Goal: Book appointment/travel/reservation

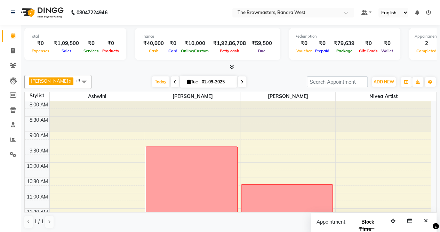
scroll to position [212, 0]
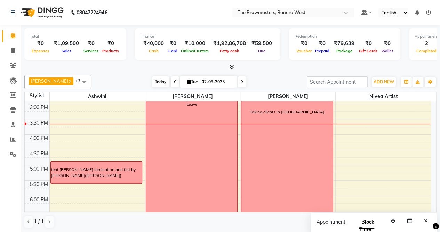
click at [160, 78] on span "Today" at bounding box center [160, 81] width 17 height 11
click at [244, 80] on icon at bounding box center [242, 82] width 3 height 4
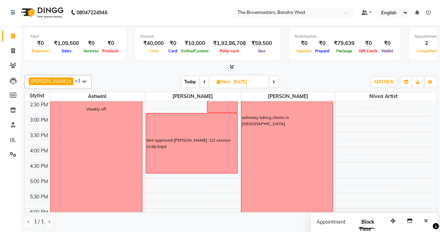
scroll to position [205, 0]
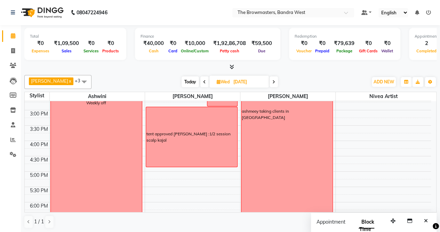
click at [196, 86] on span "Today" at bounding box center [190, 81] width 17 height 11
type input "02-09-2025"
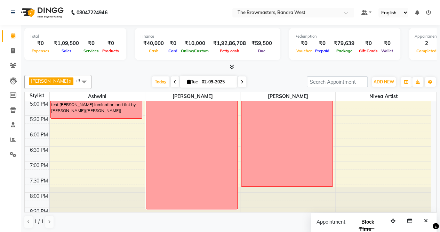
scroll to position [281, 0]
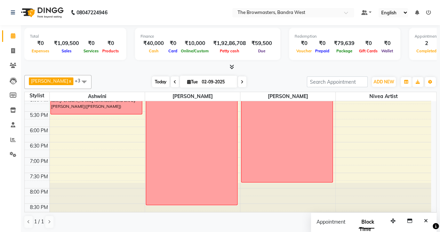
click at [166, 80] on span "Today" at bounding box center [160, 81] width 17 height 11
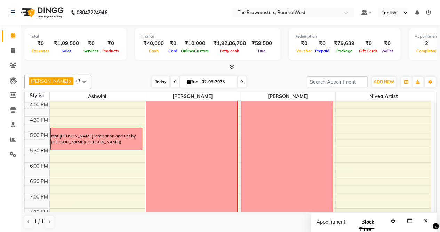
click at [156, 81] on span "Today" at bounding box center [160, 81] width 17 height 11
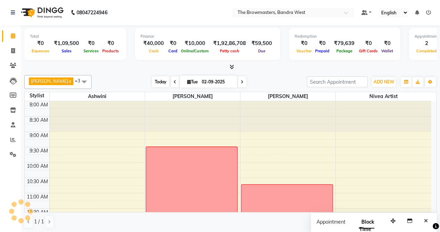
scroll to position [212, 0]
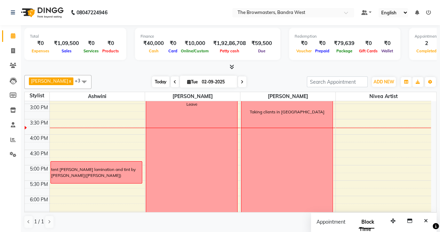
click at [156, 81] on span "Today" at bounding box center [160, 81] width 17 height 11
click at [76, 148] on div "8:00 AM 8:30 AM 9:00 AM 9:30 AM 10:00 AM 10:30 AM 11:00 AM 11:30 AM 12:00 PM 12…" at bounding box center [228, 88] width 407 height 398
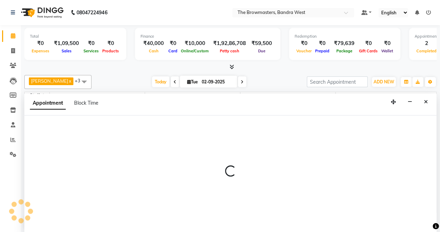
scroll to position [0, 0]
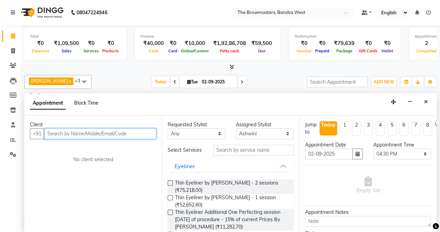
click at [88, 101] on span "Block Time" at bounding box center [86, 103] width 24 height 6
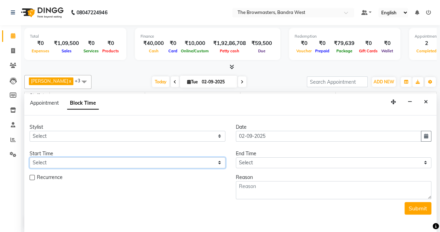
click at [68, 161] on select "Select" at bounding box center [128, 162] width 196 height 11
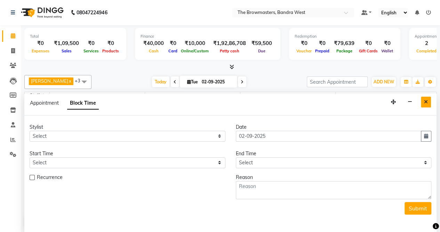
click at [428, 99] on button "Close" at bounding box center [426, 101] width 10 height 11
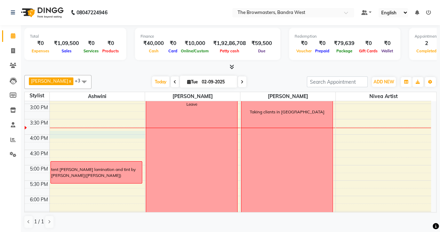
click at [56, 134] on div "8:00 AM 8:30 AM 9:00 AM 9:30 AM 10:00 AM 10:30 AM 11:00 AM 11:30 AM 12:00 PM 12…" at bounding box center [228, 88] width 407 height 398
select select "64306"
select select "960"
select select "tentative"
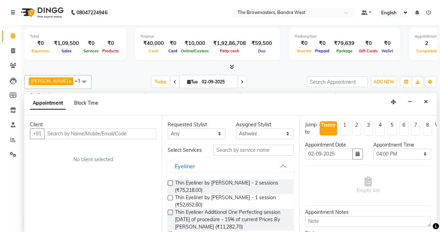
click at [91, 100] on span "Block Time" at bounding box center [86, 103] width 24 height 6
select select "64306"
select select "960"
select select "975"
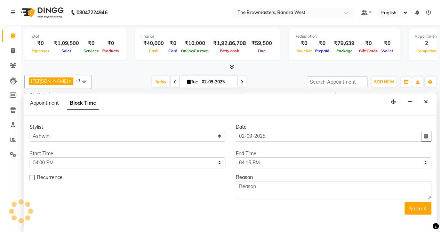
scroll to position [212, 0]
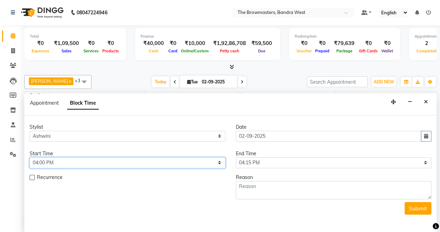
click at [53, 160] on select "Select 09:00 AM 09:15 AM 09:30 AM 09:45 AM 10:00 AM 10:15 AM 10:30 AM 10:45 AM …" at bounding box center [128, 162] width 196 height 11
select select "975"
click at [30, 157] on select "Select 09:00 AM 09:15 AM 09:30 AM 09:45 AM 10:00 AM 10:15 AM 10:30 AM 10:45 AM …" at bounding box center [128, 162] width 196 height 11
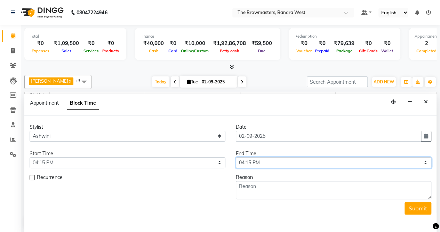
click at [287, 159] on select "Select 09:00 AM 09:15 AM 09:30 AM 09:45 AM 10:00 AM 10:15 AM 10:30 AM 10:45 AM …" at bounding box center [334, 162] width 196 height 11
select select "1095"
click at [236, 157] on select "Select 09:00 AM 09:15 AM 09:30 AM 09:45 AM 10:00 AM 10:15 AM 10:30 AM 10:45 AM …" at bounding box center [334, 162] width 196 height 11
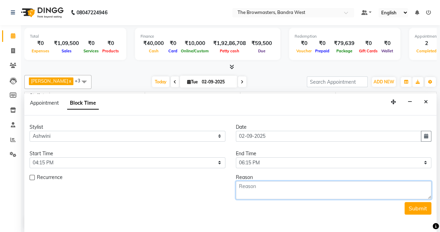
click at [281, 187] on textarea at bounding box center [334, 190] width 196 height 18
click at [243, 187] on textarea "Ms. Noor Uf [DATE]: Brows by [PERSON_NAME]" at bounding box center [334, 190] width 196 height 18
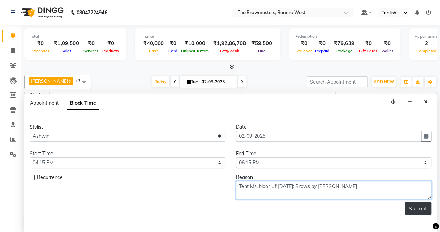
type textarea "Tent Ms. Noor Uf [DATE]: Brows by [PERSON_NAME]"
click at [424, 210] on button "Submit" at bounding box center [418, 208] width 27 height 13
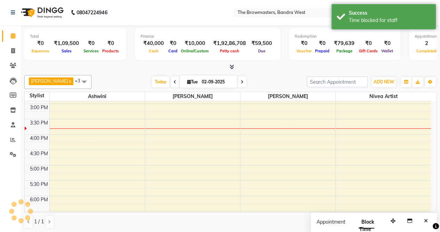
scroll to position [0, 0]
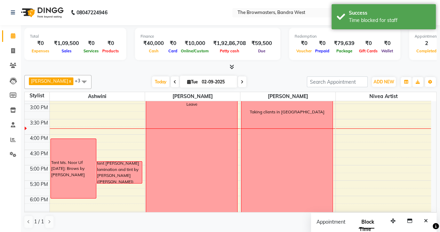
click at [206, 79] on input "02-09-2025" at bounding box center [217, 82] width 35 height 10
select select "9"
select select "2025"
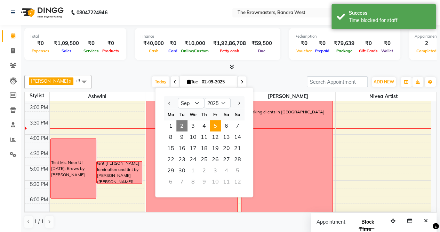
click at [218, 127] on span "5" at bounding box center [215, 125] width 11 height 11
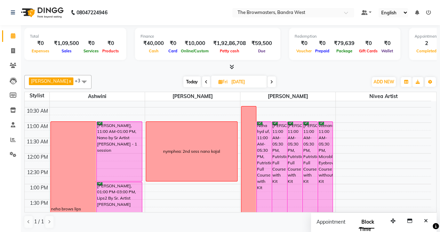
scroll to position [74, 0]
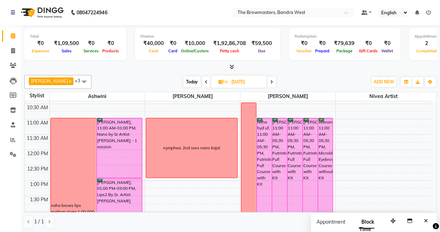
click at [191, 81] on span "Today" at bounding box center [191, 81] width 17 height 11
type input "02-09-2025"
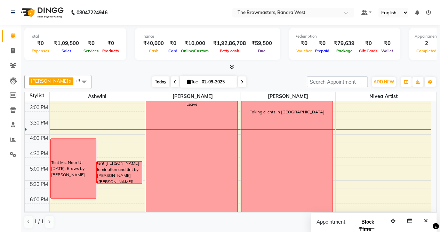
click at [161, 78] on span "Today" at bounding box center [160, 81] width 17 height 11
click at [195, 81] on span "Tue" at bounding box center [193, 81] width 14 height 5
select select "9"
select select "2025"
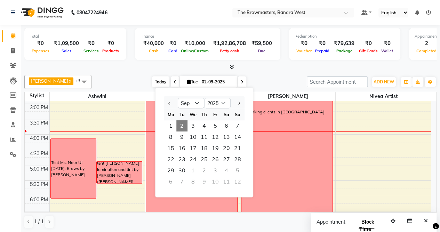
click at [160, 76] on span "Today" at bounding box center [160, 81] width 17 height 11
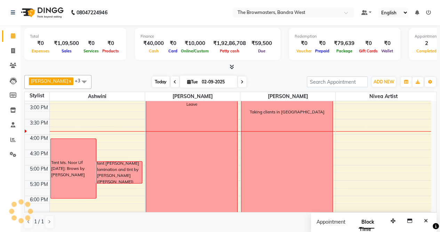
scroll to position [242, 0]
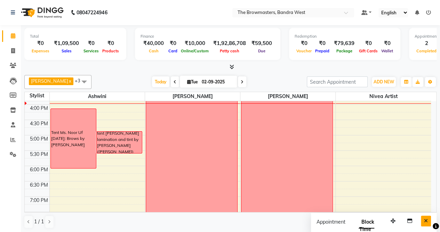
click at [427, 219] on icon "Close" at bounding box center [426, 220] width 4 height 5
click at [159, 81] on span "Today" at bounding box center [160, 81] width 17 height 11
click at [198, 84] on span "Tue" at bounding box center [193, 81] width 14 height 5
select select "9"
select select "2025"
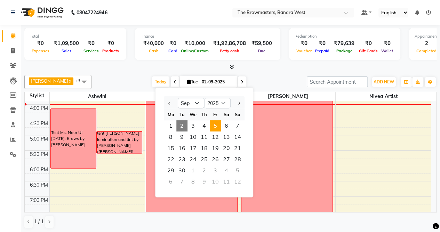
click at [217, 125] on span "5" at bounding box center [215, 125] width 11 height 11
type input "[DATE]"
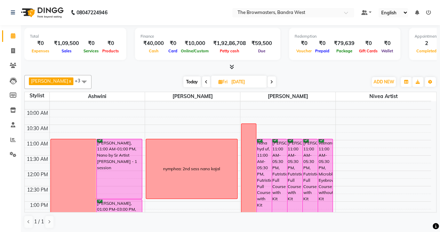
scroll to position [49, 0]
